Goal: Task Accomplishment & Management: Manage account settings

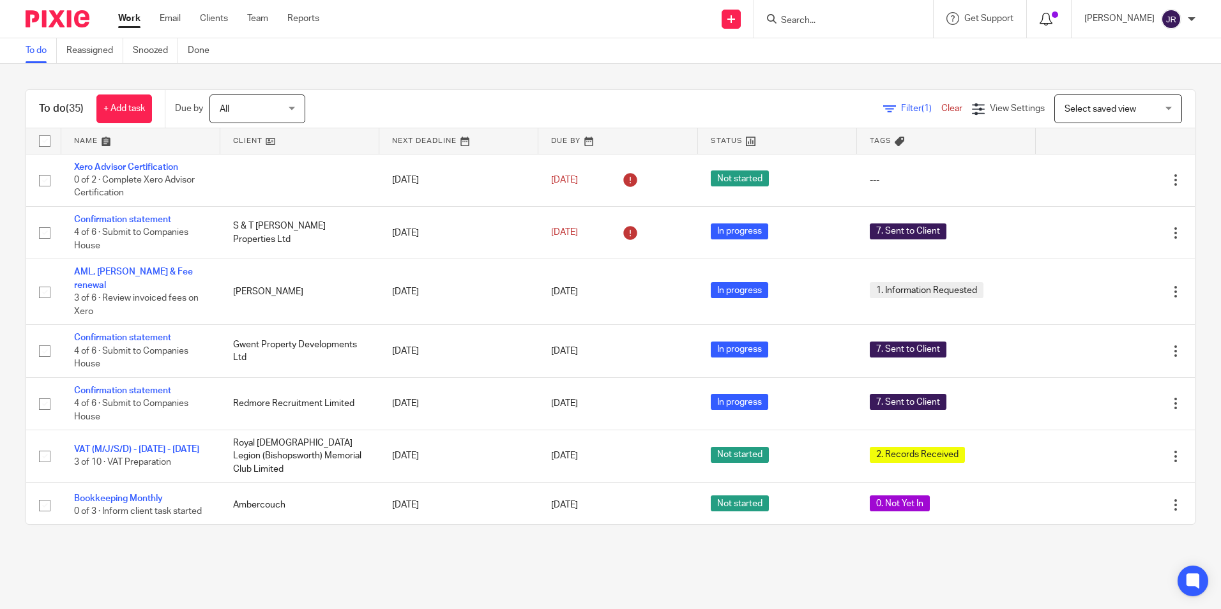
click at [1058, 17] on span at bounding box center [1055, 14] width 6 height 6
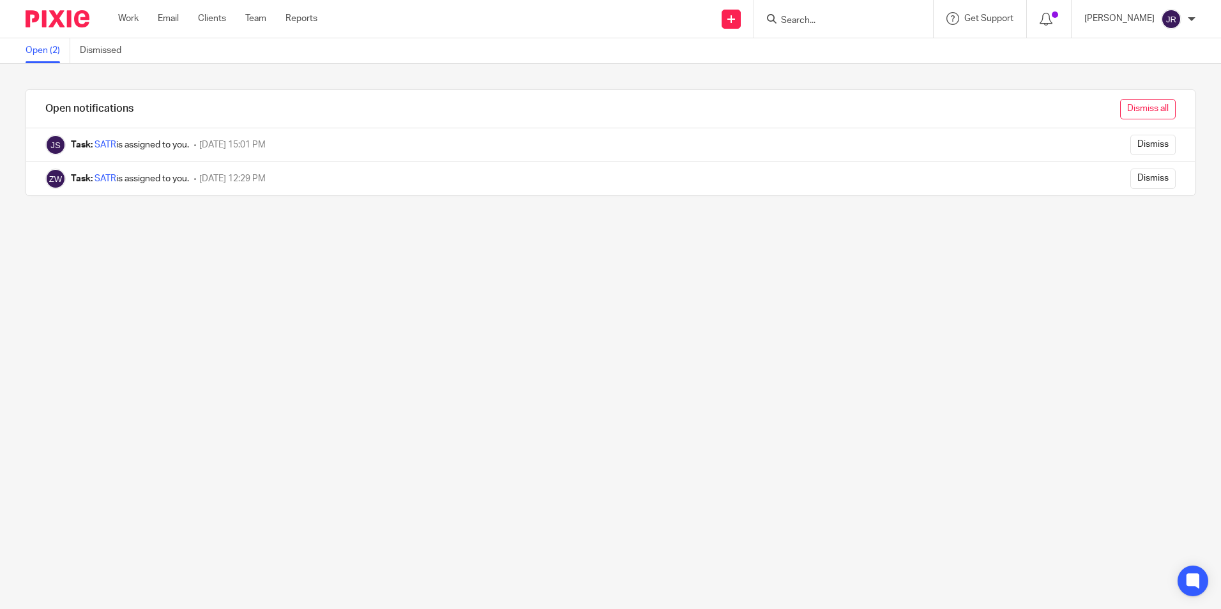
click at [1122, 112] on input "Dismiss all" at bounding box center [1148, 109] width 56 height 20
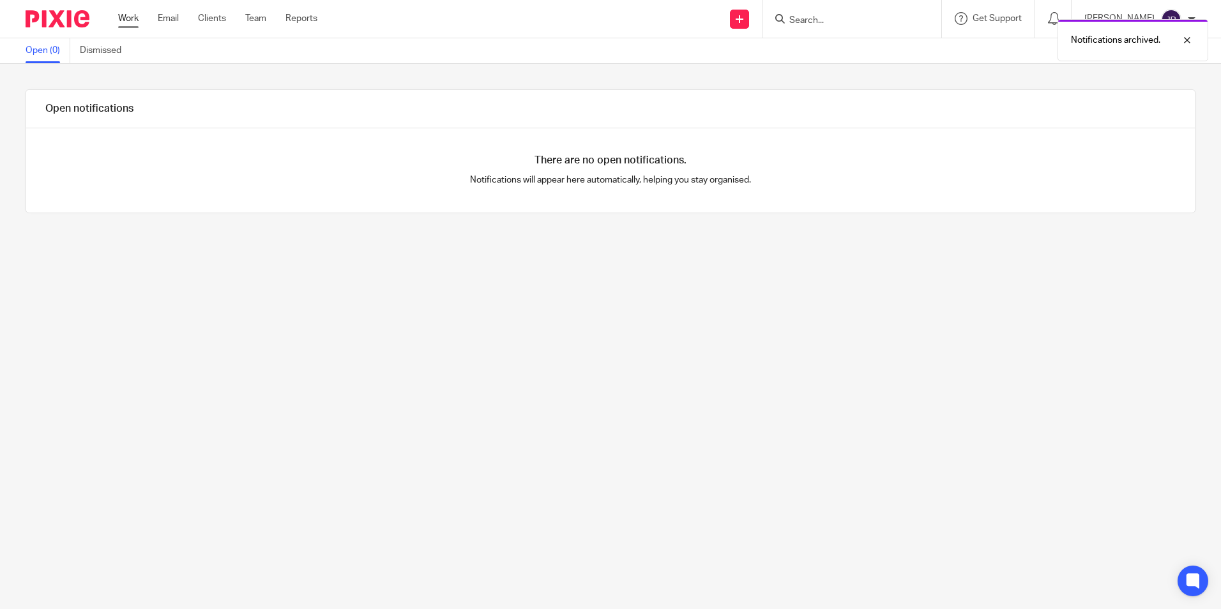
click at [124, 19] on link "Work" at bounding box center [128, 18] width 20 height 13
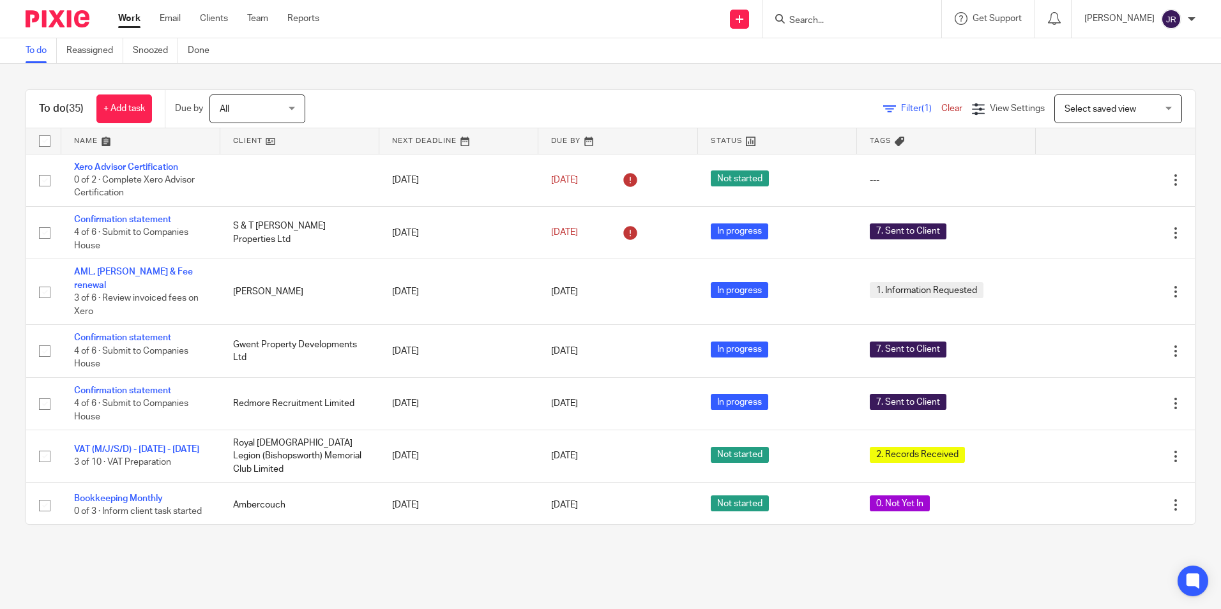
click at [842, 18] on input "Search" at bounding box center [845, 20] width 115 height 11
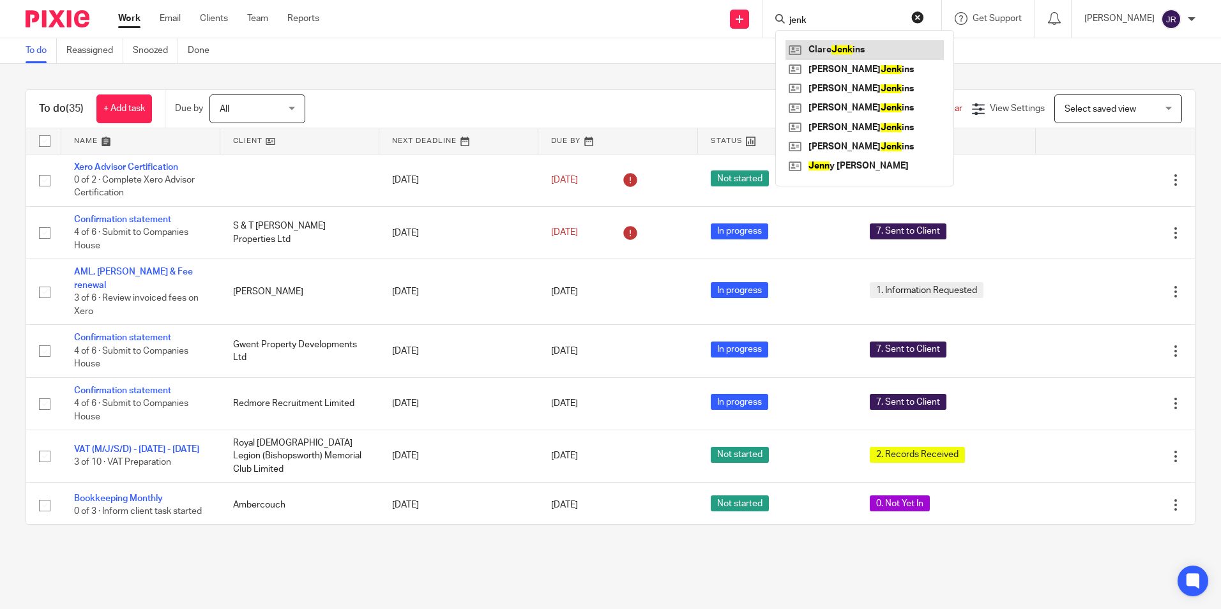
type input "jenk"
click at [869, 50] on link at bounding box center [865, 49] width 158 height 19
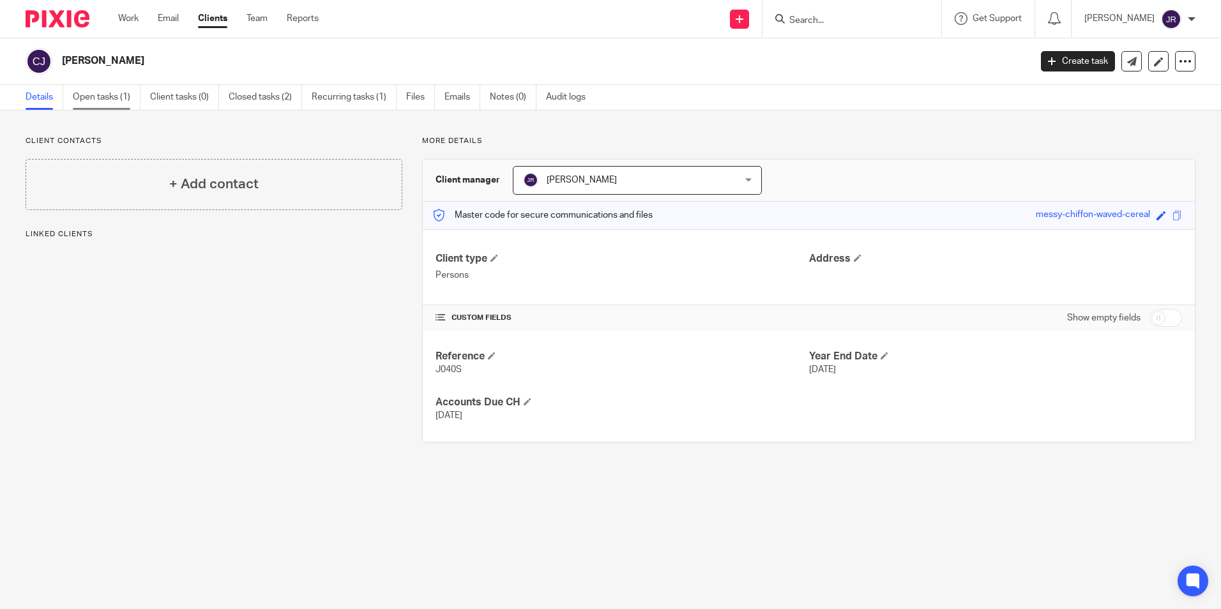
click at [119, 99] on link "Open tasks (1)" at bounding box center [107, 97] width 68 height 25
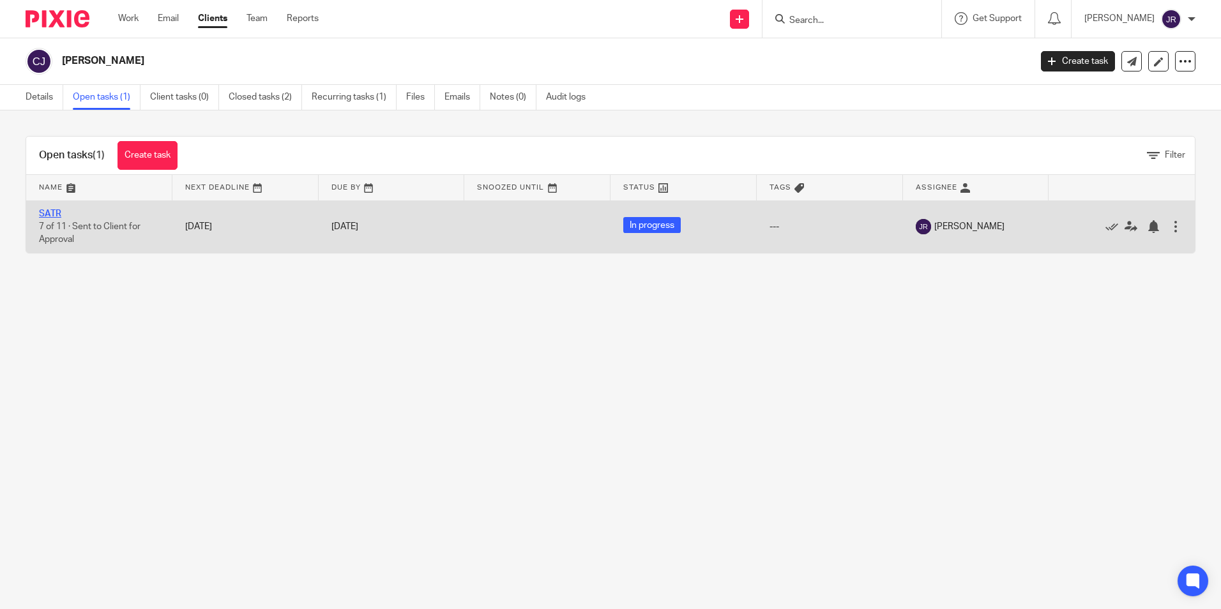
click at [59, 210] on link "SATR" at bounding box center [50, 213] width 22 height 9
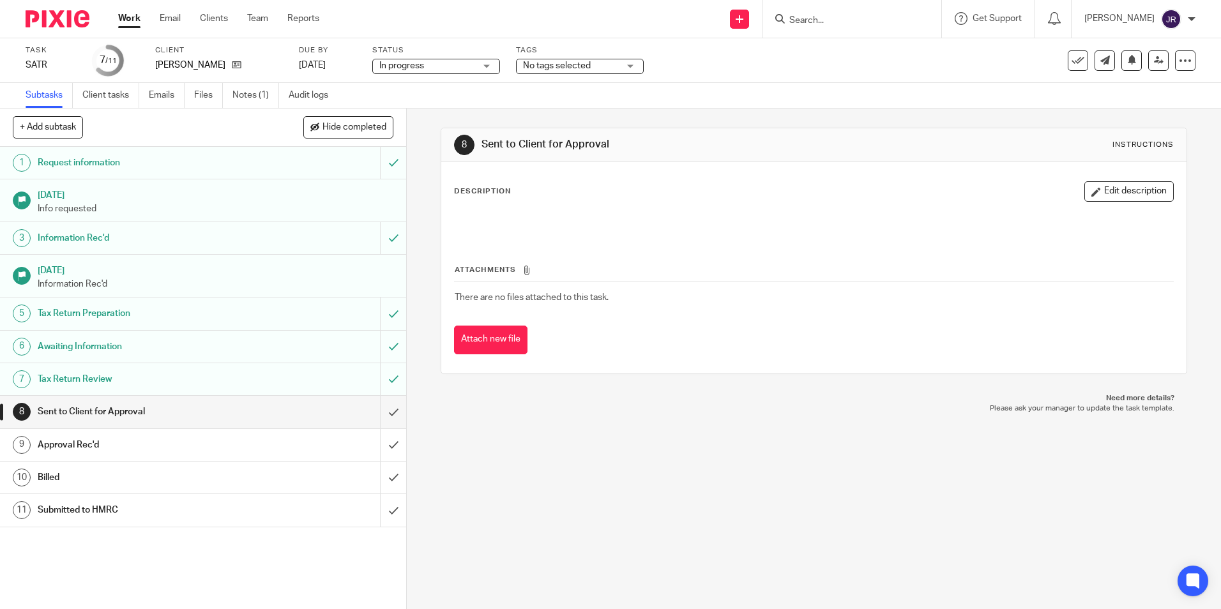
click at [635, 69] on div "No tags selected" at bounding box center [580, 66] width 128 height 15
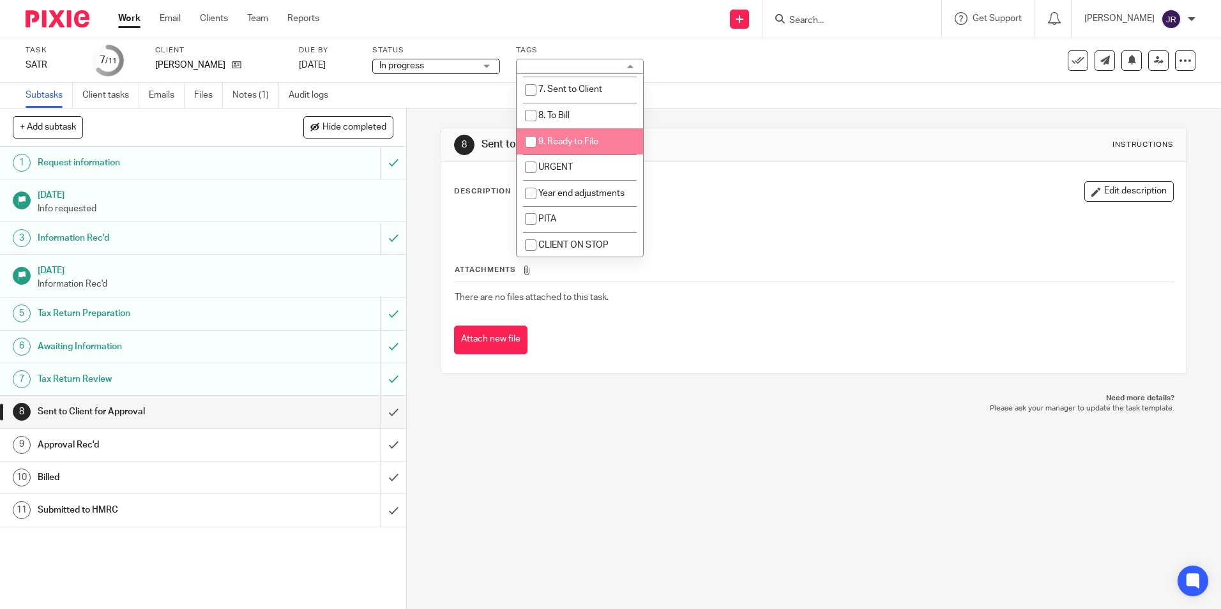
scroll to position [128, 0]
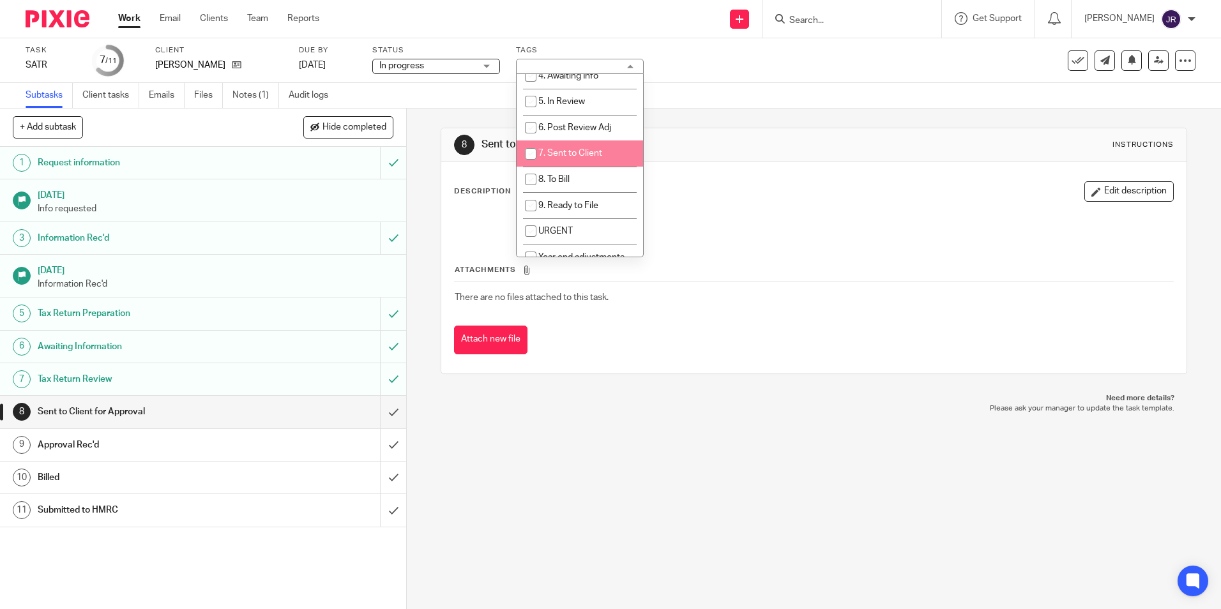
click at [598, 154] on span "7. Sent to Client" at bounding box center [570, 153] width 64 height 9
checkbox input "true"
click at [546, 508] on div "8 Sent to Client for Approval Instructions Description Edit description Attachm…" at bounding box center [814, 359] width 814 height 501
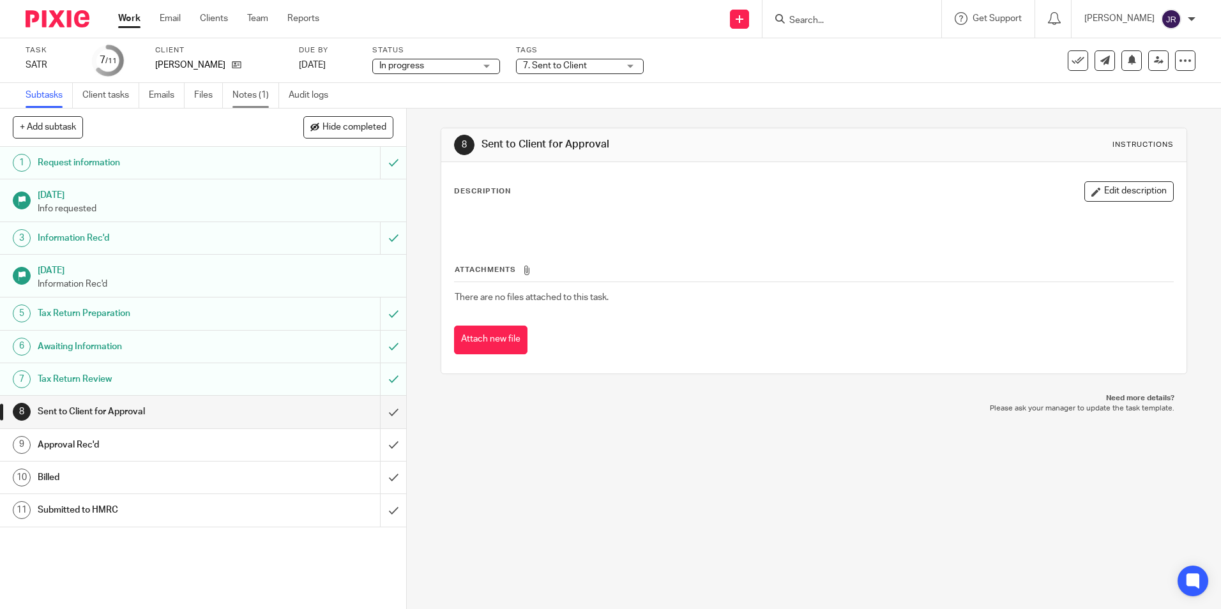
click at [253, 99] on link "Notes (1)" at bounding box center [255, 95] width 47 height 25
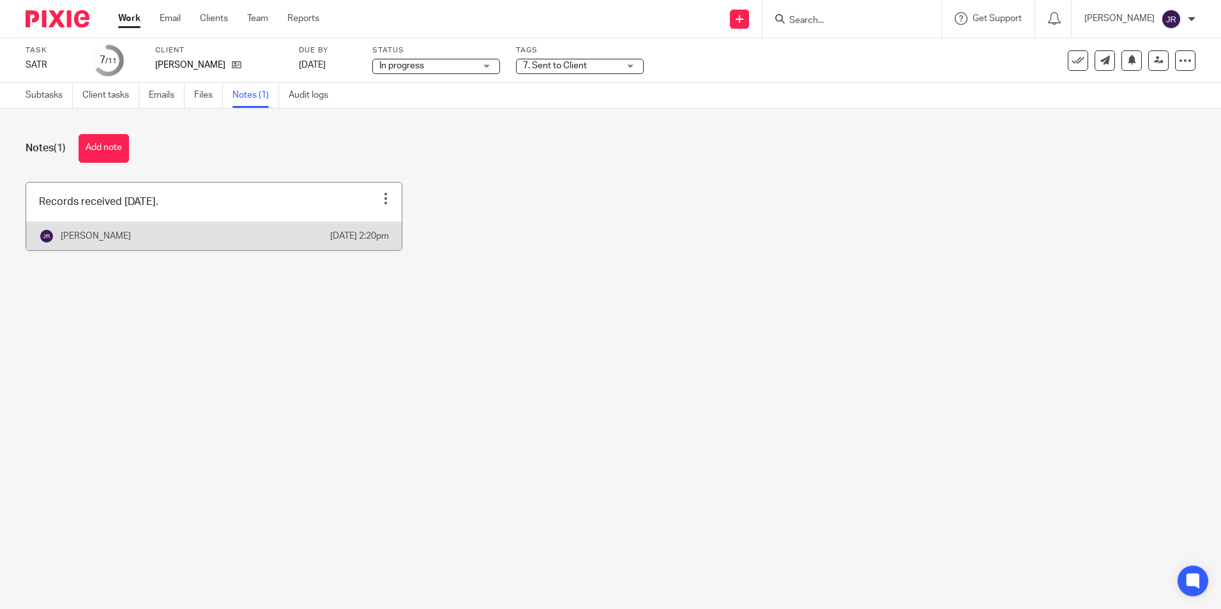
click at [185, 213] on link at bounding box center [214, 217] width 376 height 68
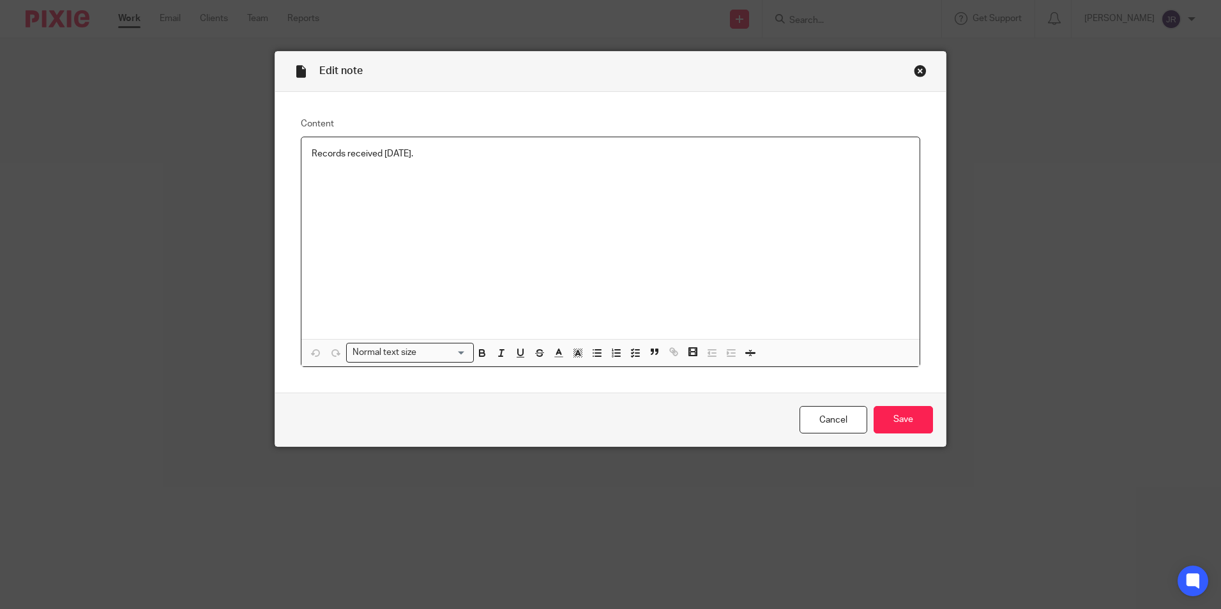
click at [450, 162] on div "Records received [DATE]." at bounding box center [610, 238] width 618 height 202
click at [900, 413] on input "Save" at bounding box center [903, 419] width 59 height 27
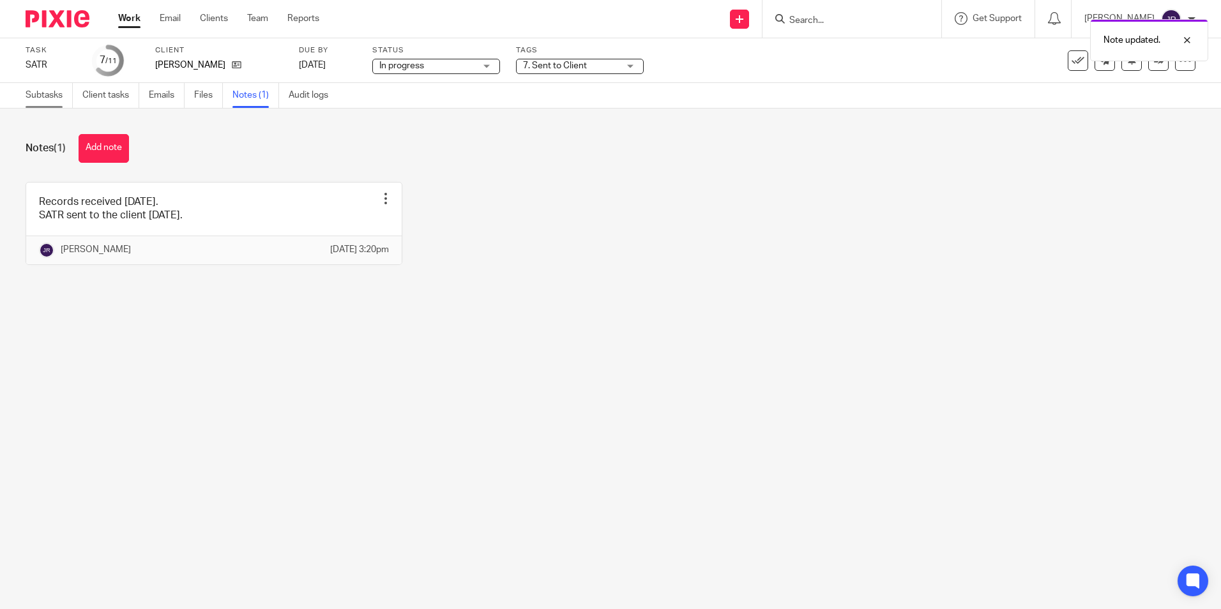
click at [36, 103] on link "Subtasks" at bounding box center [49, 95] width 47 height 25
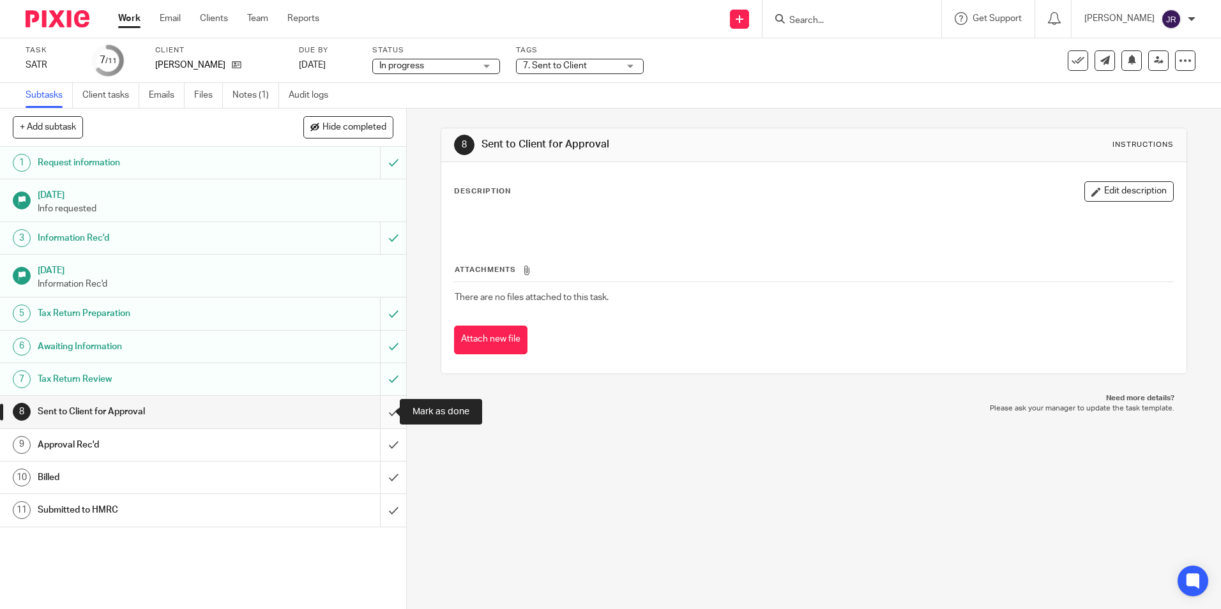
click at [383, 407] on input "submit" at bounding box center [203, 412] width 406 height 32
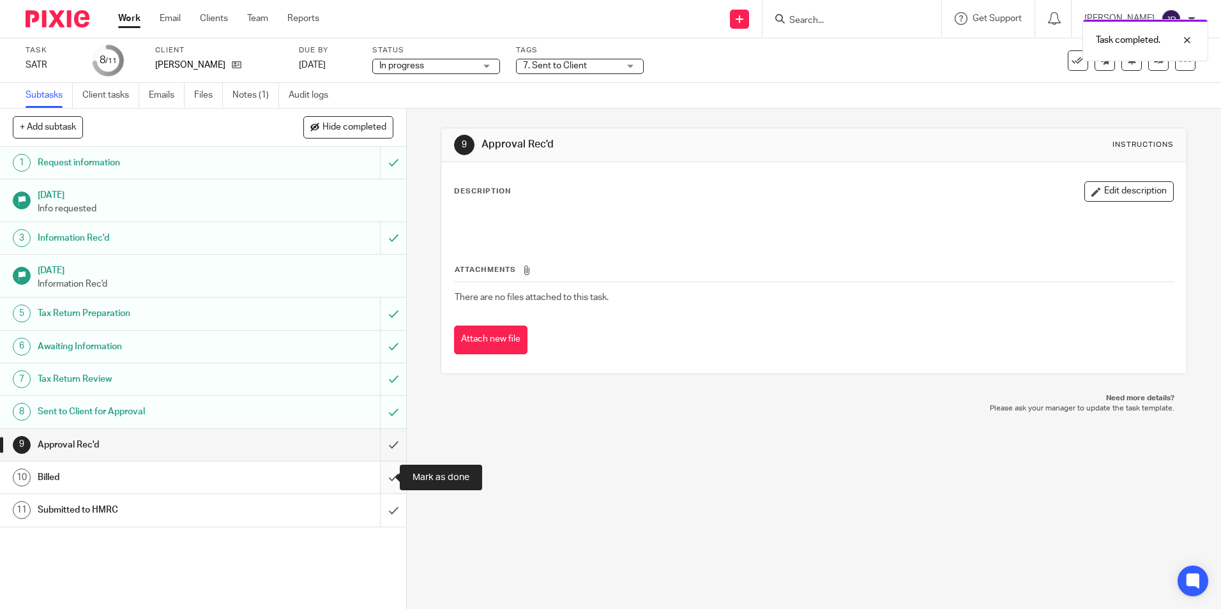
click at [384, 475] on input "submit" at bounding box center [203, 478] width 406 height 32
click at [135, 21] on link "Work" at bounding box center [129, 18] width 22 height 13
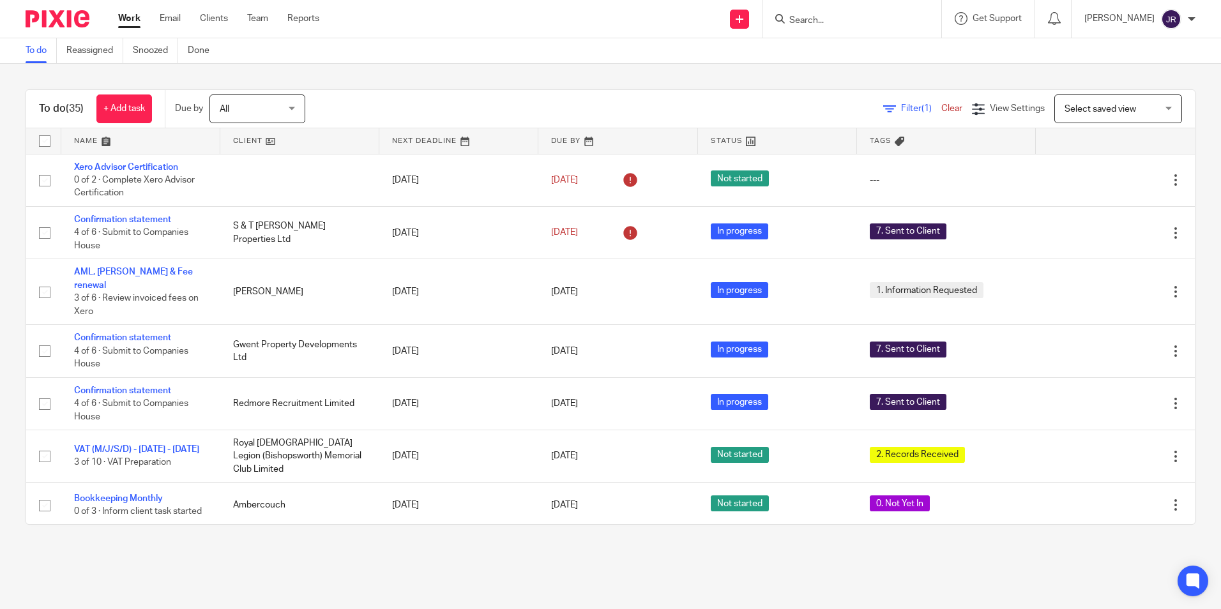
click at [842, 16] on input "Search" at bounding box center [845, 20] width 115 height 11
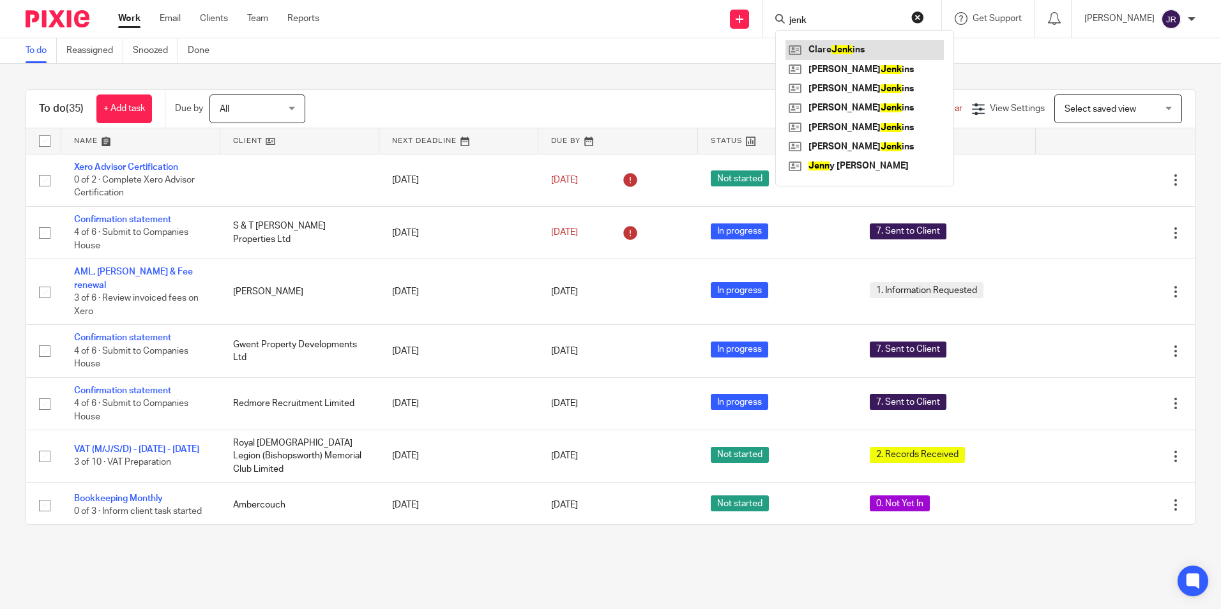
type input "jenk"
click at [862, 42] on link at bounding box center [865, 49] width 158 height 19
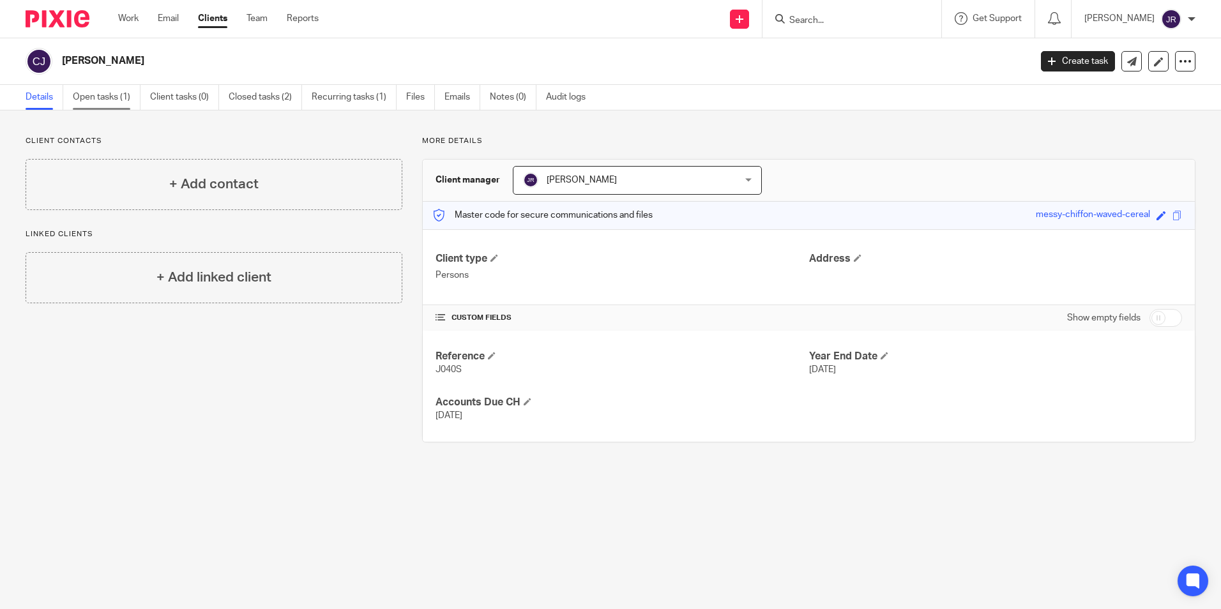
click at [102, 102] on link "Open tasks (1)" at bounding box center [107, 97] width 68 height 25
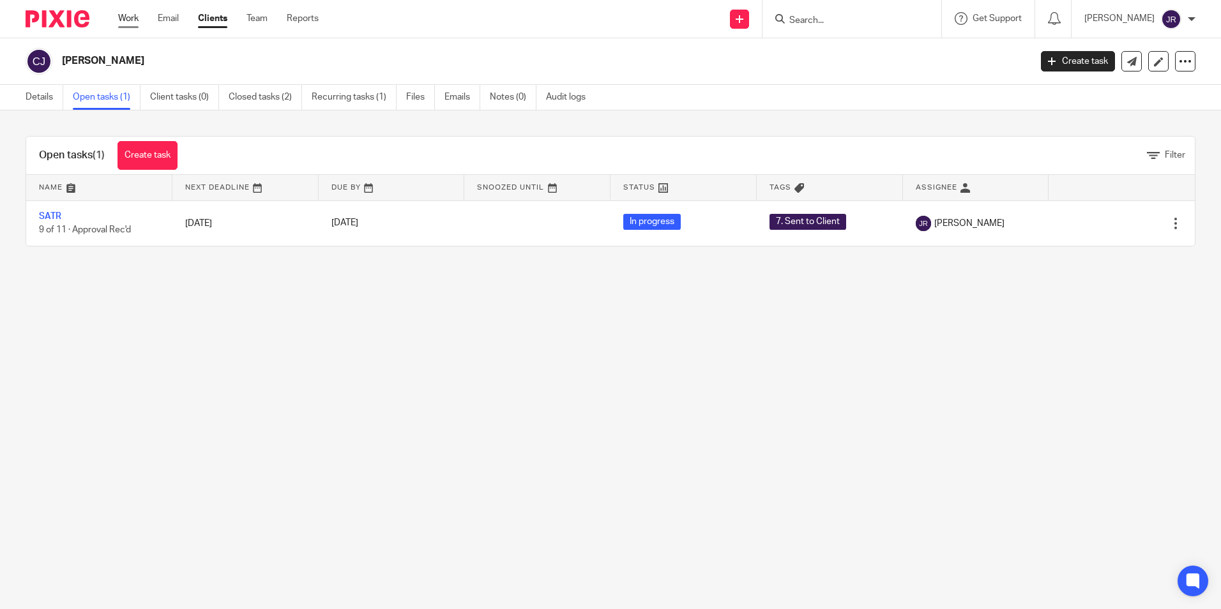
click at [137, 18] on link "Work" at bounding box center [128, 18] width 20 height 13
